Goal: Find specific page/section: Find specific page/section

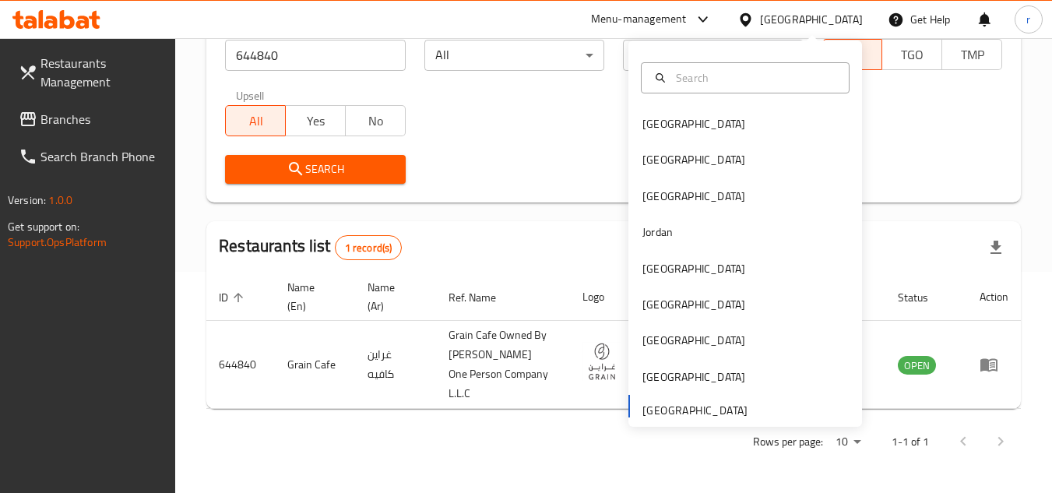
scroll to position [221, 0]
click at [495, 143] on div "Restaurant name or ID 644840 Restaurant name or ID Channel All ​ Verticals All …" at bounding box center [614, 103] width 796 height 179
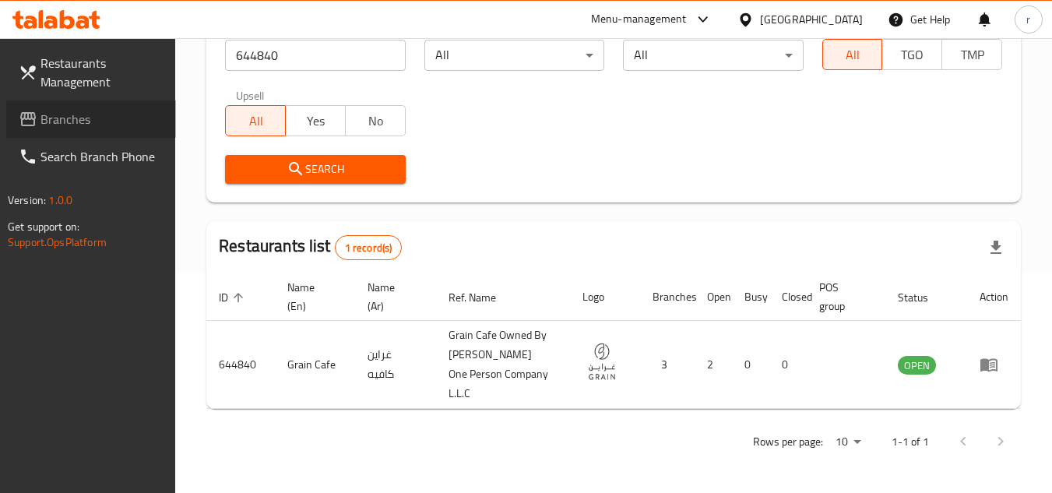
click at [58, 122] on span "Branches" at bounding box center [102, 119] width 123 height 19
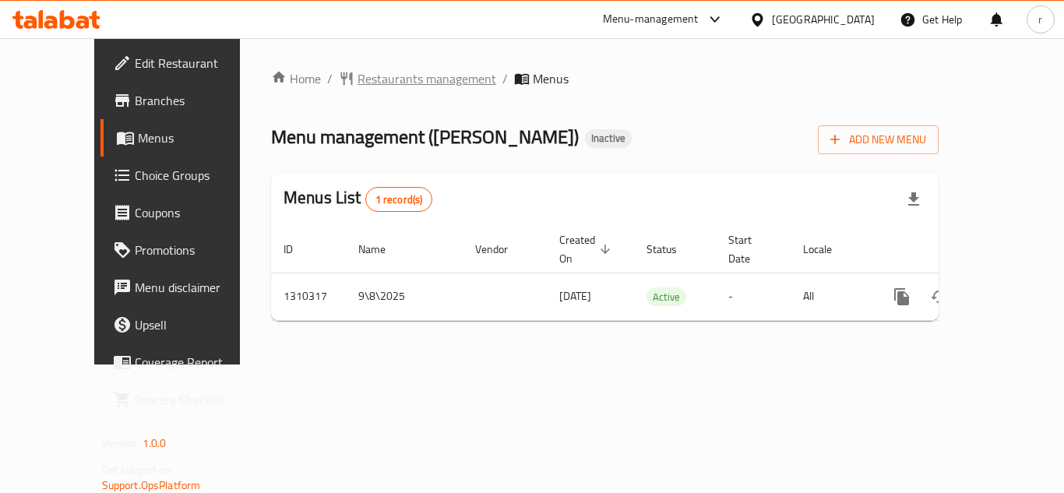
click at [394, 76] on span "Restaurants management" at bounding box center [426, 78] width 139 height 19
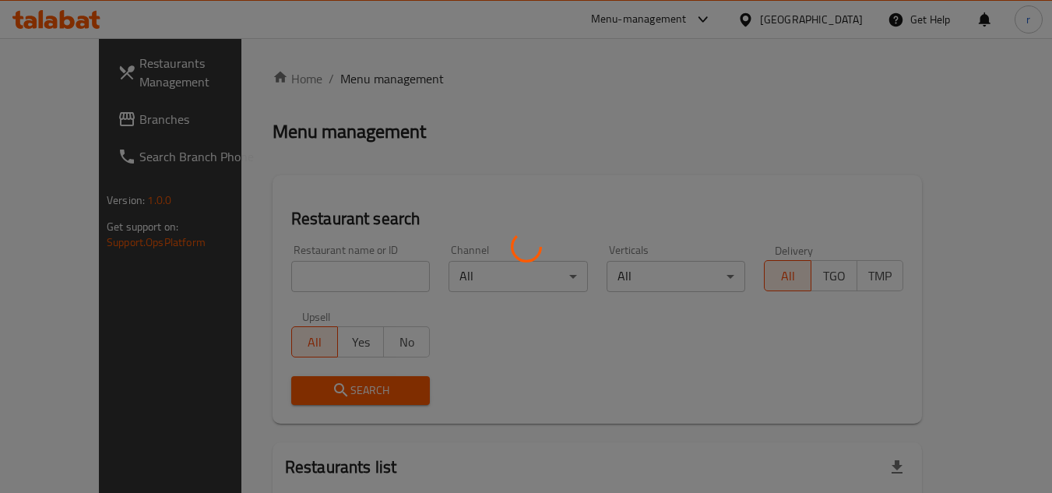
click at [314, 273] on div at bounding box center [526, 246] width 1052 height 493
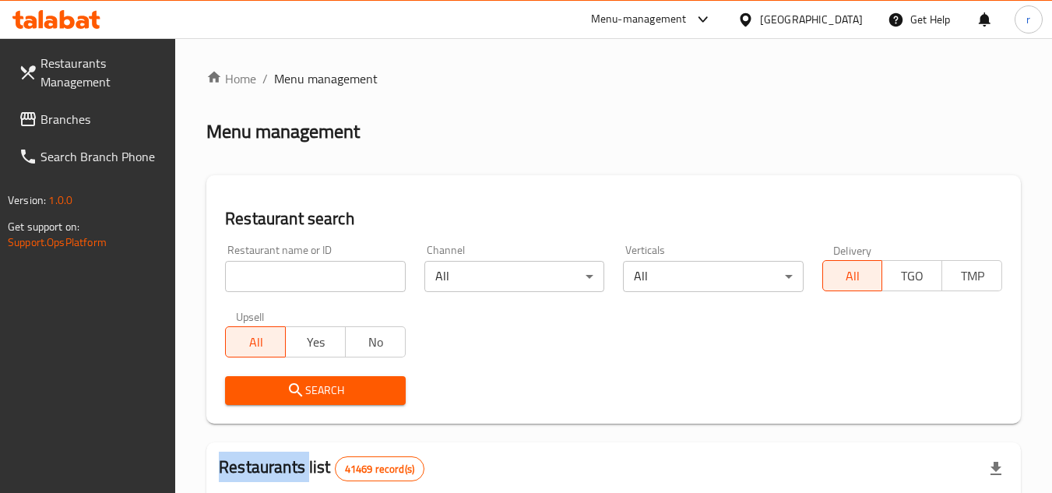
click at [314, 273] on div at bounding box center [526, 246] width 1052 height 493
click at [314, 273] on input "search" at bounding box center [315, 276] width 180 height 31
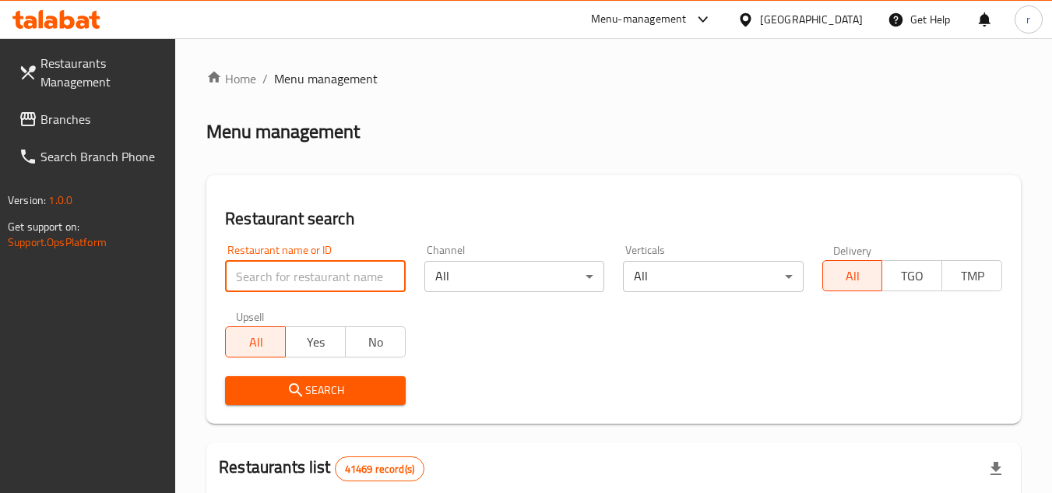
click at [314, 273] on input "search" at bounding box center [315, 276] width 180 height 31
paste input "705410"
type input "705410"
click at [278, 379] on button "Search" at bounding box center [315, 390] width 180 height 29
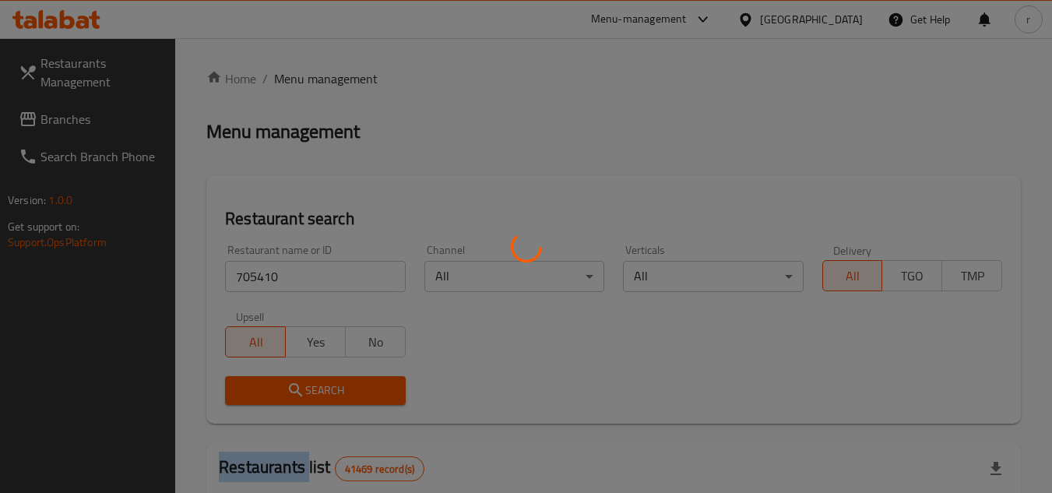
click at [278, 379] on div at bounding box center [526, 246] width 1052 height 493
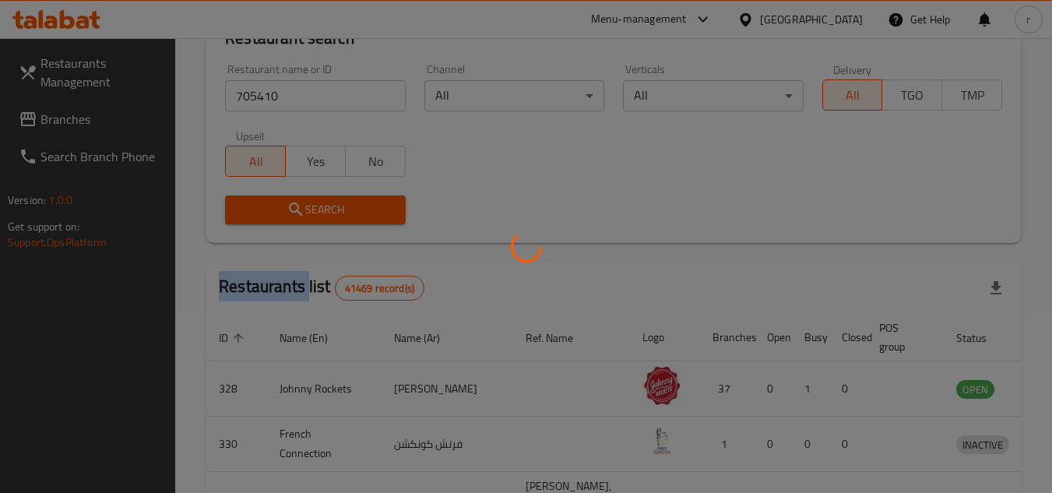
scroll to position [188, 0]
